Goal: Task Accomplishment & Management: Manage account settings

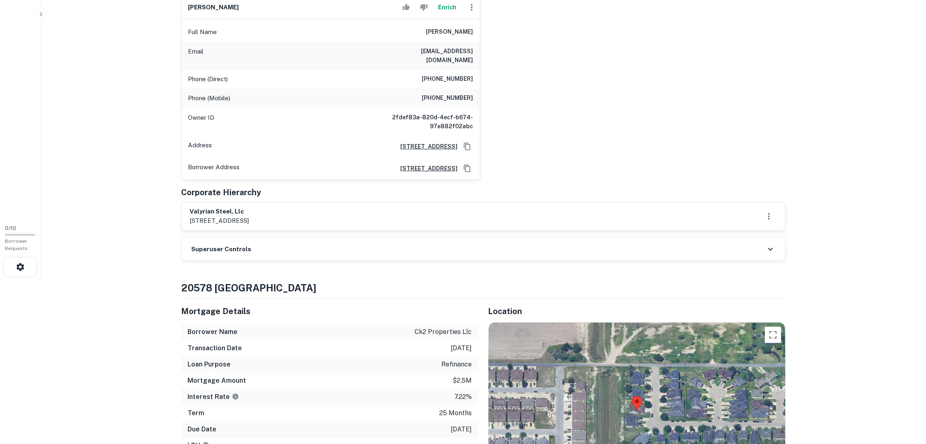
scroll to position [244, 0]
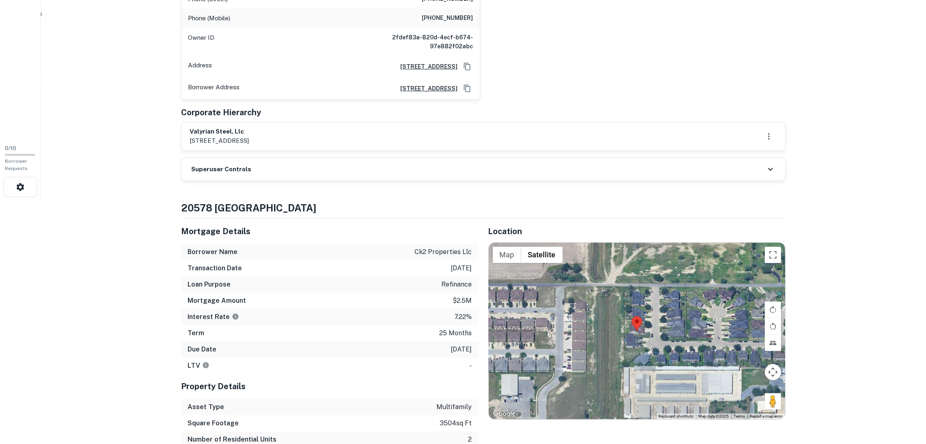
click at [333, 158] on div "Superuser Controls" at bounding box center [483, 169] width 603 height 23
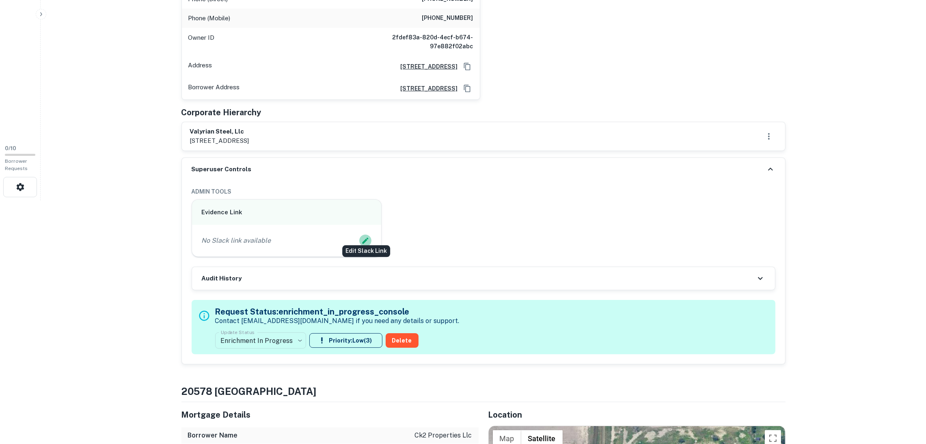
drag, startPoint x: 366, startPoint y: 234, endPoint x: 362, endPoint y: 233, distance: 4.4
click at [362, 237] on icon "Edit Slack Link" at bounding box center [365, 241] width 8 height 8
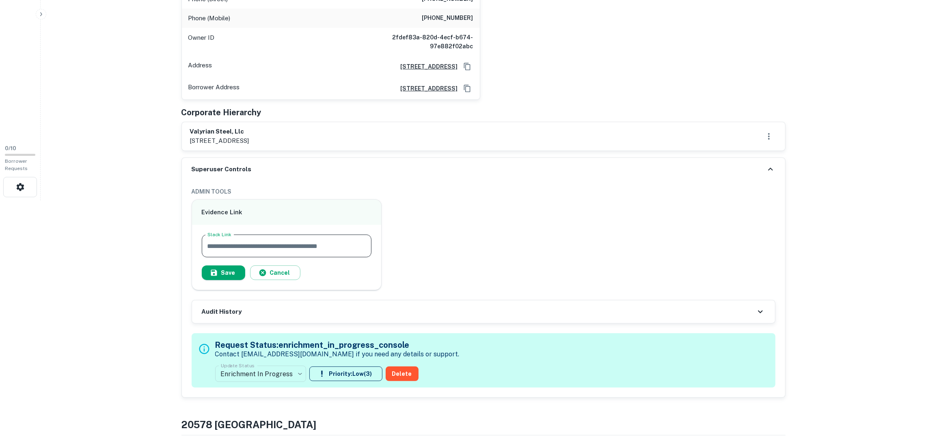
paste input "**********"
type input "**********"
click at [223, 268] on button "Save" at bounding box center [223, 272] width 43 height 15
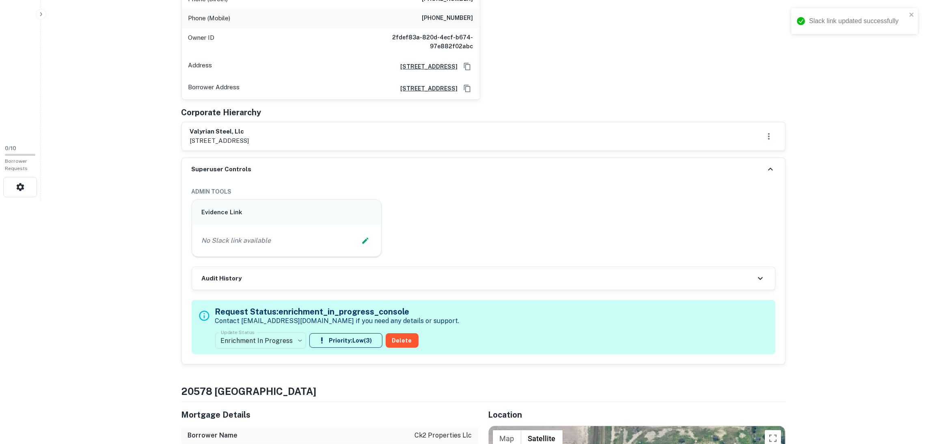
click at [772, 164] on icon at bounding box center [771, 169] width 10 height 10
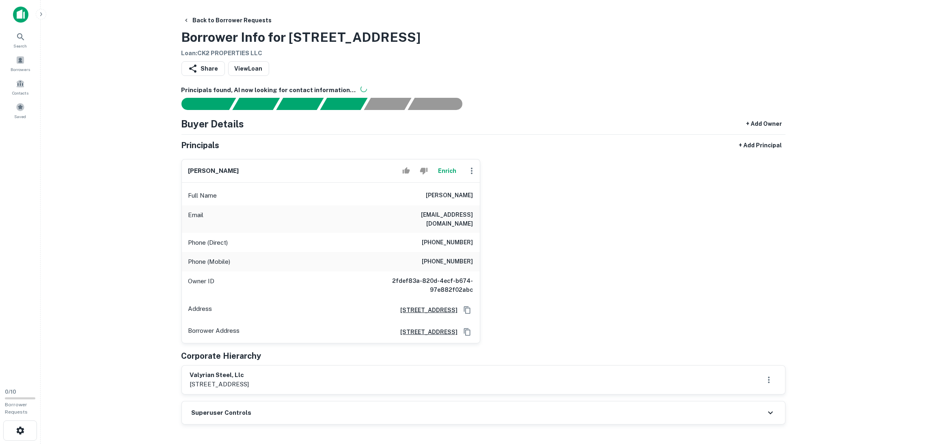
drag, startPoint x: 426, startPoint y: 26, endPoint x: 438, endPoint y: 35, distance: 14.6
click at [438, 35] on div "Back to Borrower Requests Borrower Info for [STREET_ADDRESS] Loan : CK2 PROPERT…" at bounding box center [483, 35] width 604 height 45
copy h3 "Borrower Info for [STREET_ADDRESS]"
click at [547, 334] on div "[PERSON_NAME] Full Name [PERSON_NAME] Email [EMAIL_ADDRESS][DOMAIN_NAME] Phone …" at bounding box center [480, 248] width 610 height 191
drag, startPoint x: 254, startPoint y: 364, endPoint x: 198, endPoint y: 365, distance: 56.8
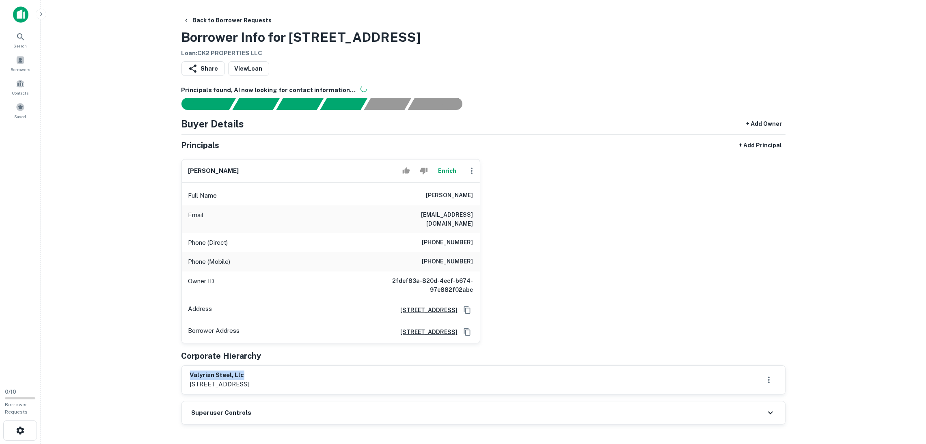
click at [182, 366] on div "valyrian steel, llc [STREET_ADDRESS]" at bounding box center [483, 380] width 603 height 28
drag, startPoint x: 218, startPoint y: 371, endPoint x: 250, endPoint y: 362, distance: 33.7
click at [250, 366] on div "valyrian steel, llc [STREET_ADDRESS]" at bounding box center [483, 380] width 603 height 28
copy h6 "valyrian steel, llc"
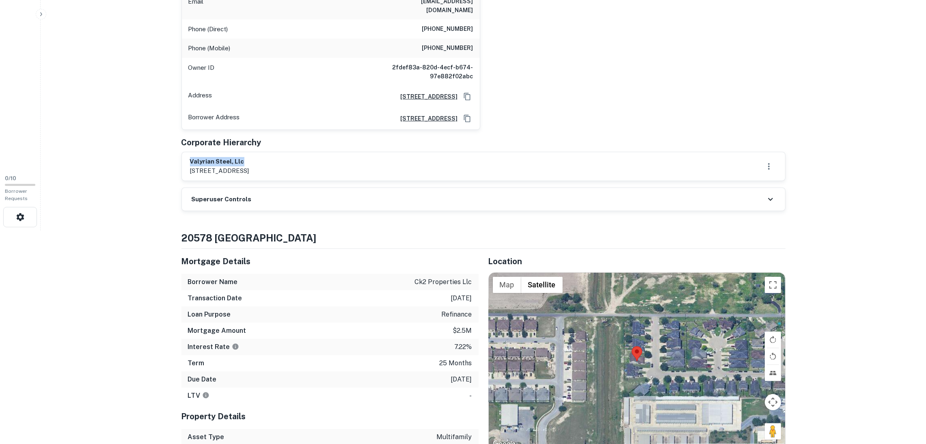
scroll to position [304, 0]
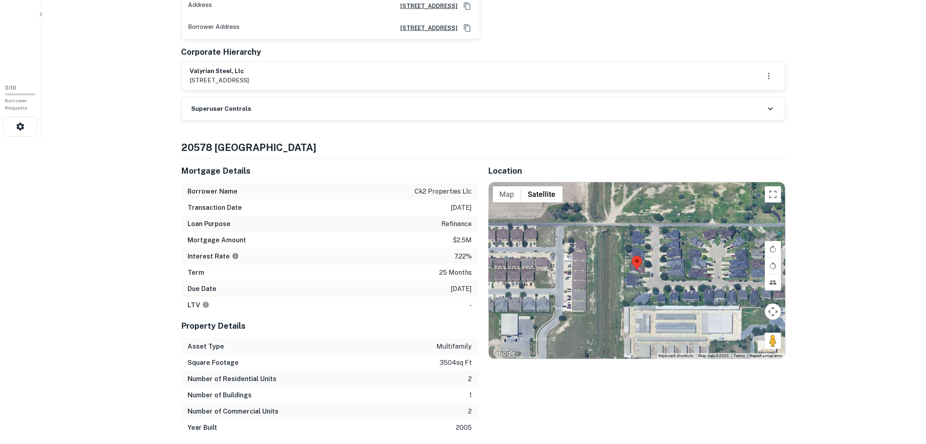
click at [240, 104] on h6 "Superuser Controls" at bounding box center [222, 108] width 60 height 9
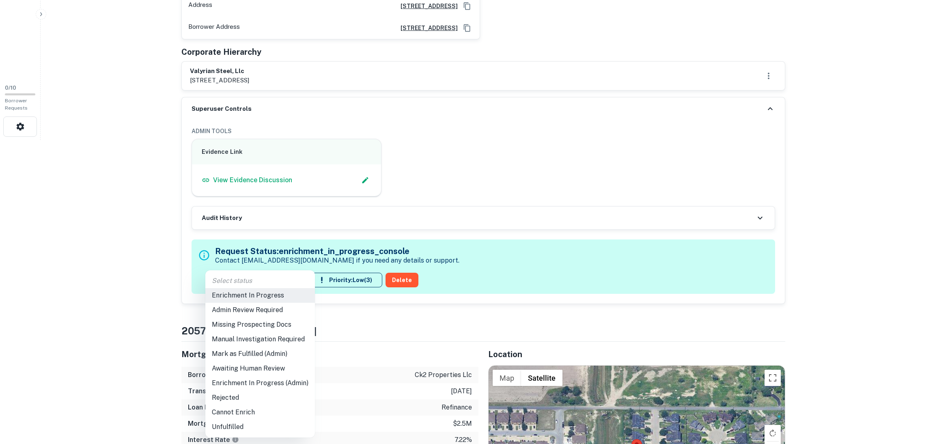
click at [278, 352] on li "Mark as Fulfilled (Admin)" at bounding box center [260, 354] width 110 height 15
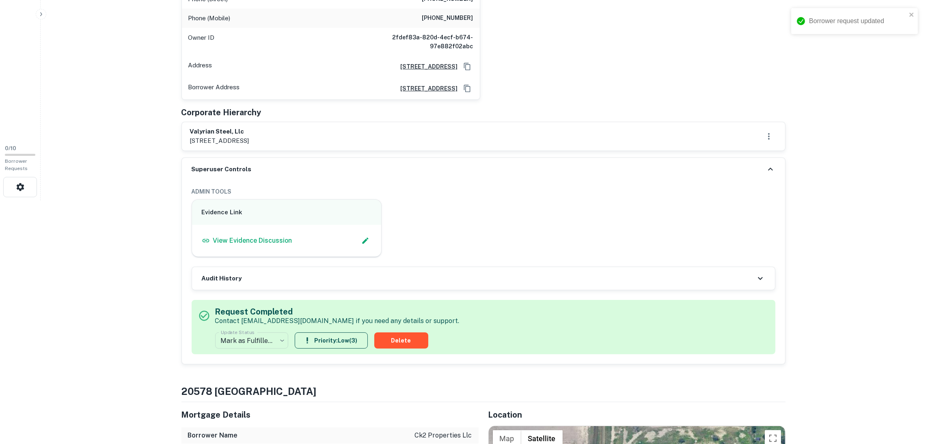
scroll to position [0, 0]
